Goal: Information Seeking & Learning: Learn about a topic

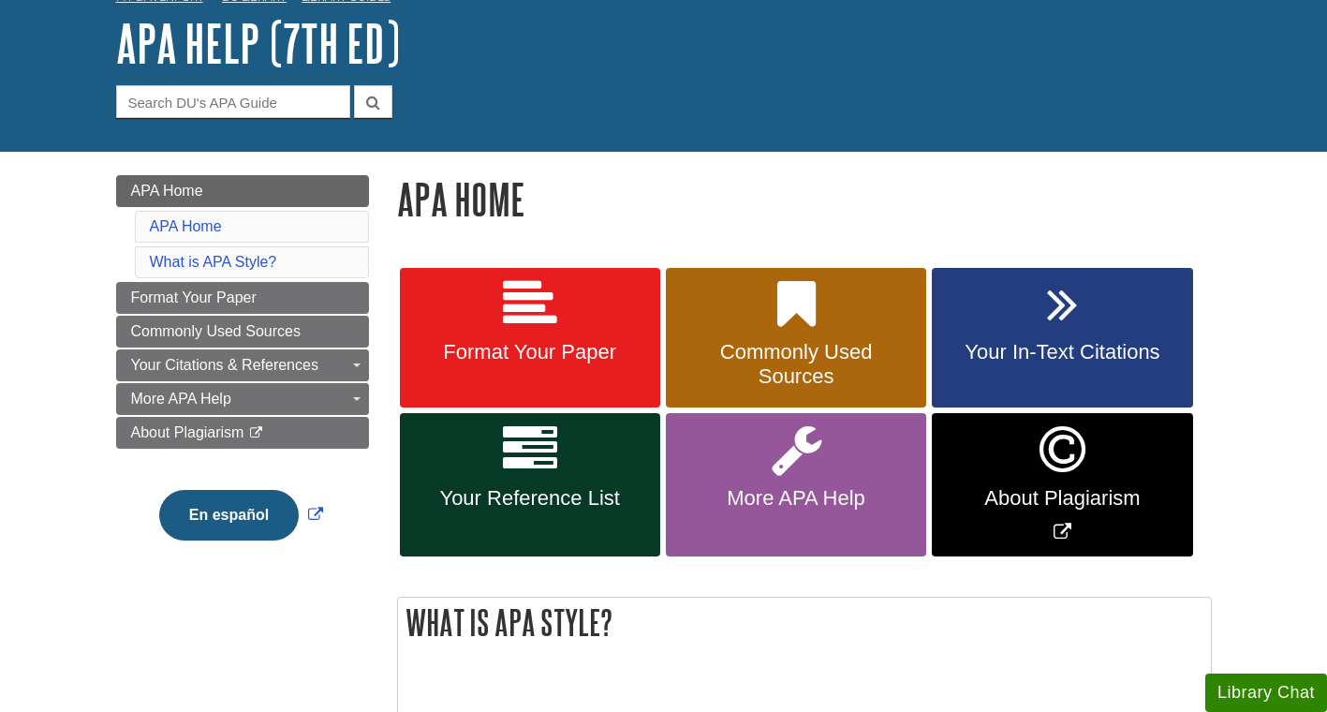
scroll to position [106, 0]
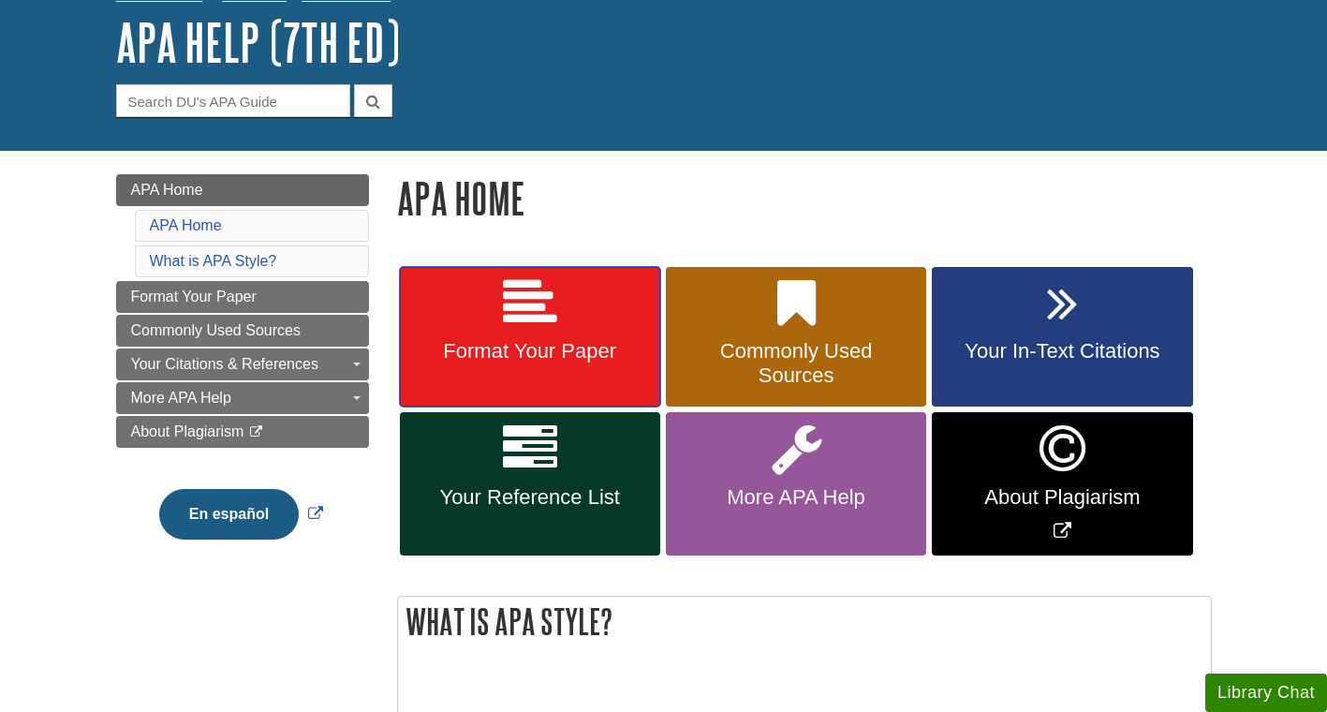
click at [580, 388] on link "Format Your Paper" at bounding box center [530, 337] width 260 height 140
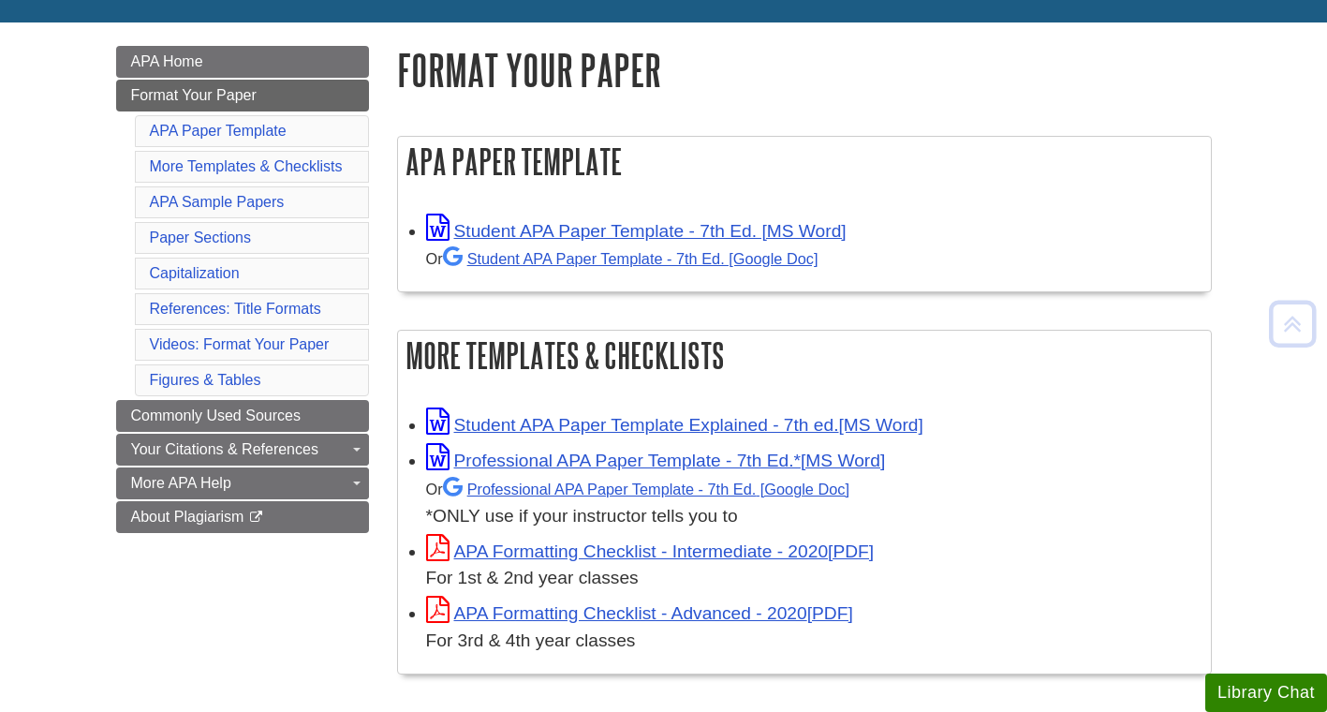
scroll to position [236, 0]
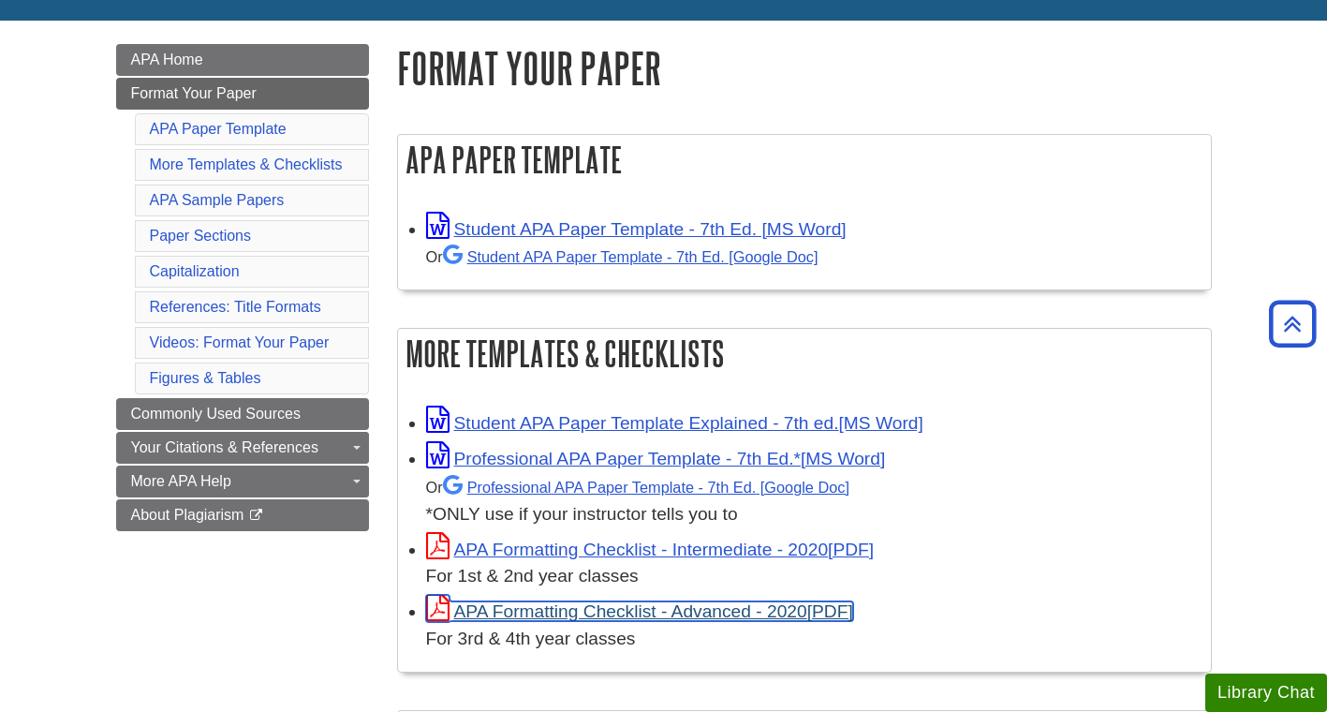
click at [626, 607] on link "APA Formatting Checklist - Advanced - 2020" at bounding box center [639, 611] width 427 height 20
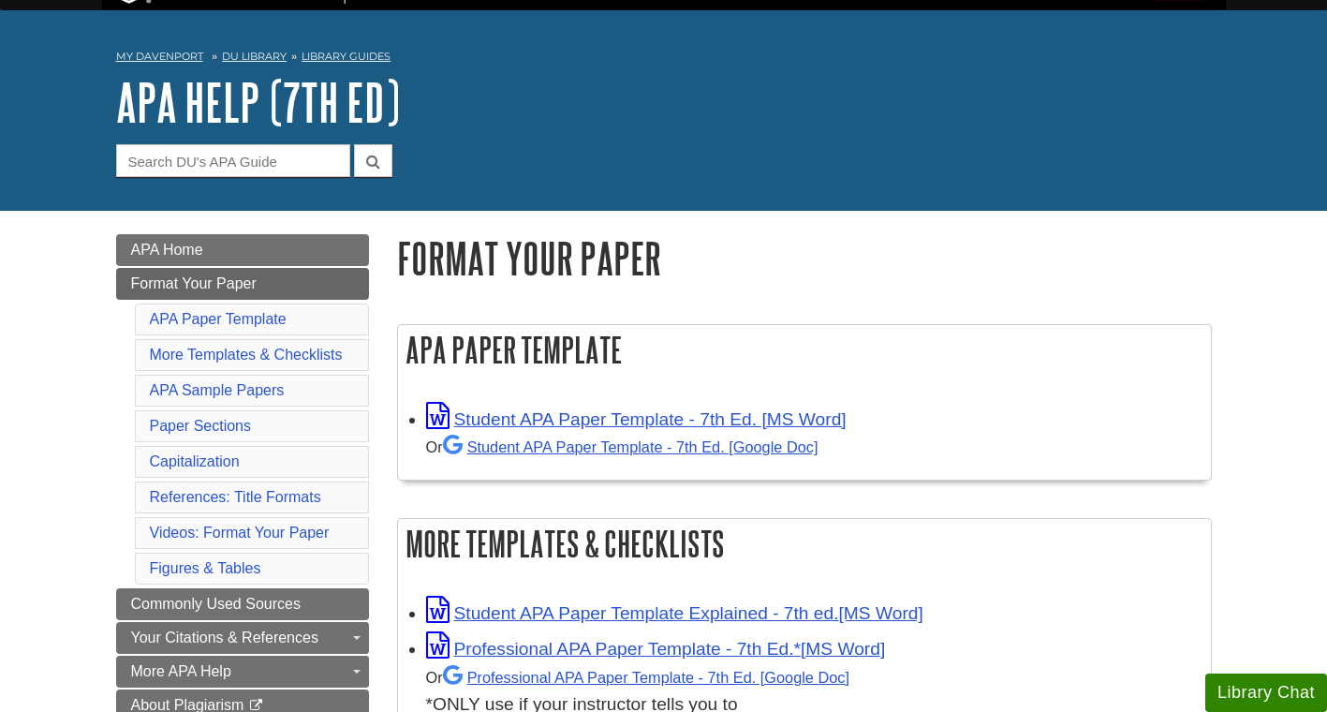
scroll to position [44, 0]
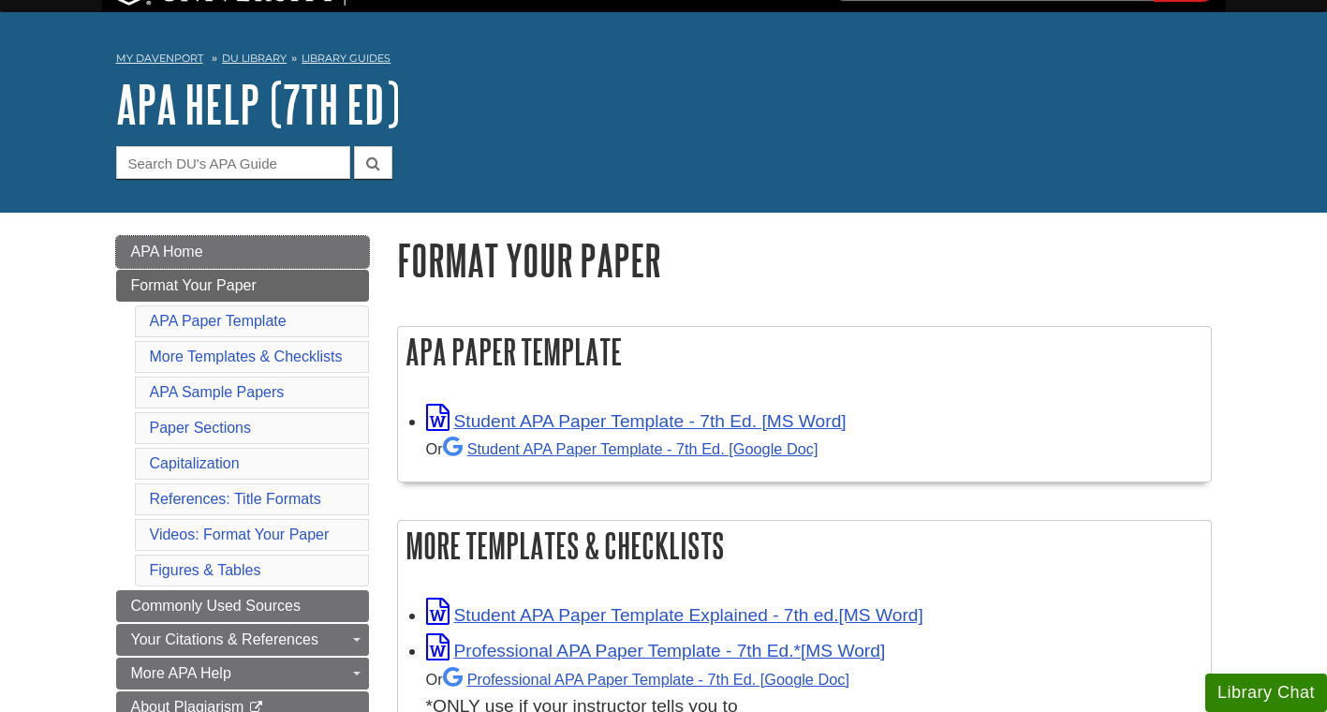
click at [286, 250] on link "APA Home" at bounding box center [242, 252] width 253 height 32
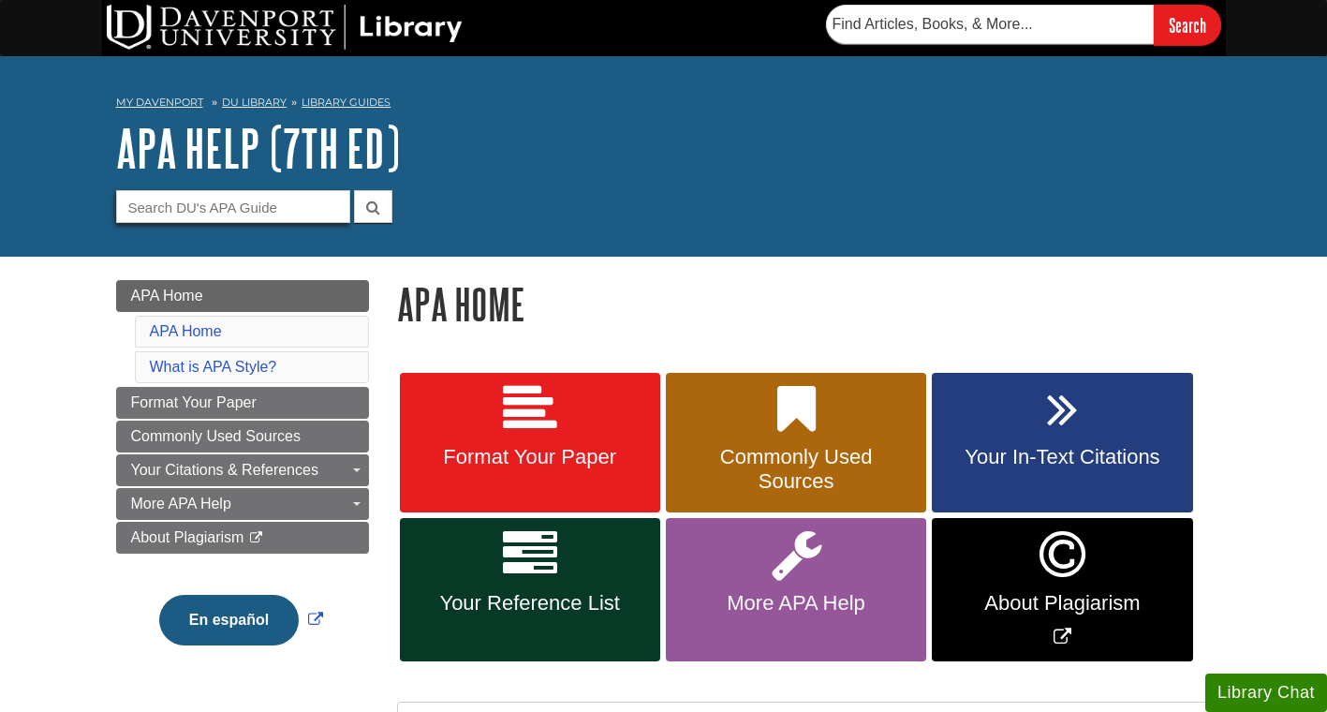
click at [299, 207] on input "Guide Search Terms" at bounding box center [233, 206] width 234 height 33
type input "Discussion board"
click at [354, 190] on button "submit" at bounding box center [373, 206] width 38 height 33
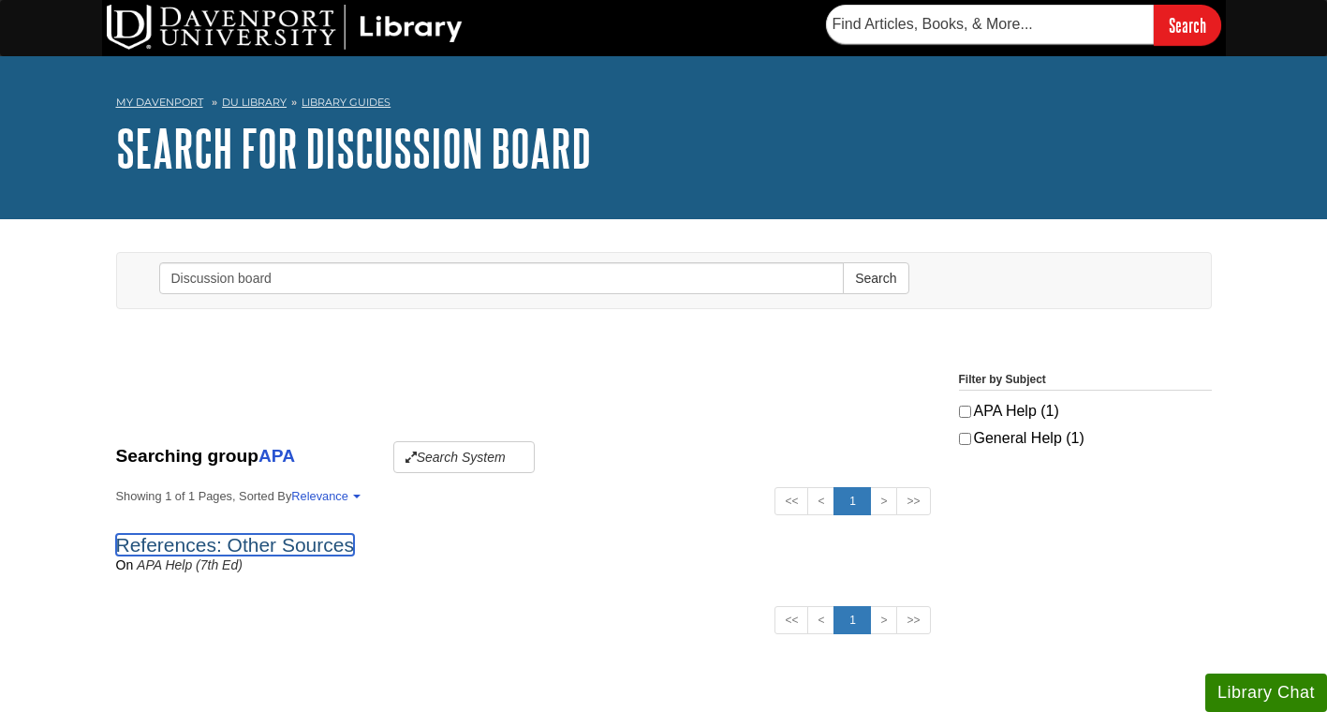
click at [298, 541] on link "References: Other Sources" at bounding box center [235, 545] width 238 height 22
